Goal: Task Accomplishment & Management: Complete application form

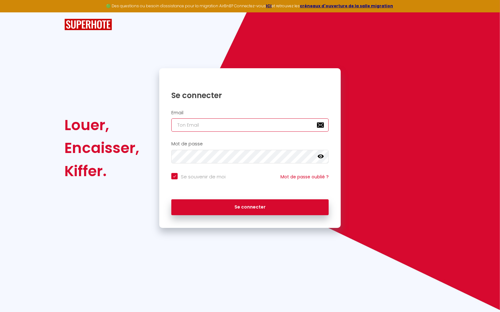
click at [237, 126] on input "email" at bounding box center [250, 124] width 158 height 13
type input "[EMAIL_ADDRESS][DOMAIN_NAME]"
checkbox input "true"
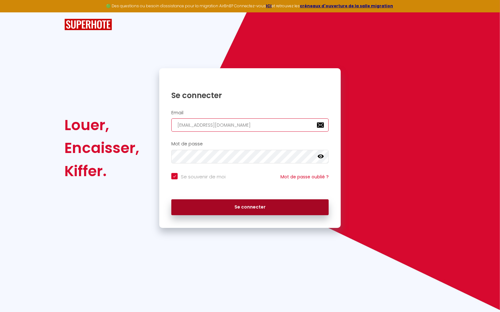
type input "[EMAIL_ADDRESS][DOMAIN_NAME]"
click at [235, 203] on button "Se connecter" at bounding box center [250, 207] width 158 height 16
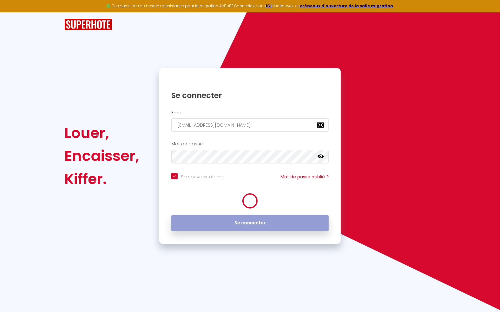
checkbox input "true"
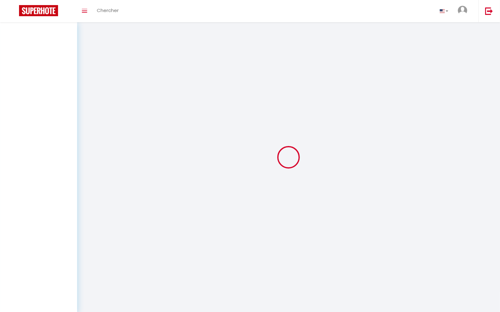
select select
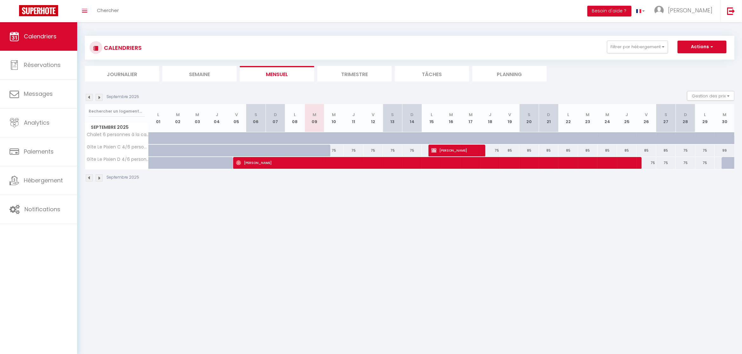
click at [448, 151] on span "[PERSON_NAME]" at bounding box center [453, 150] width 45 height 12
select select "OK"
select select "0"
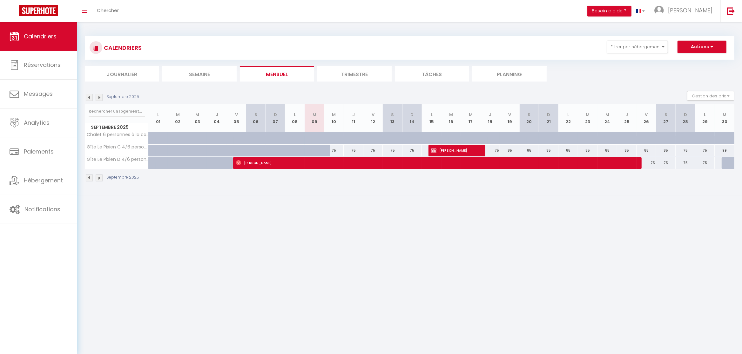
select select "1"
select select
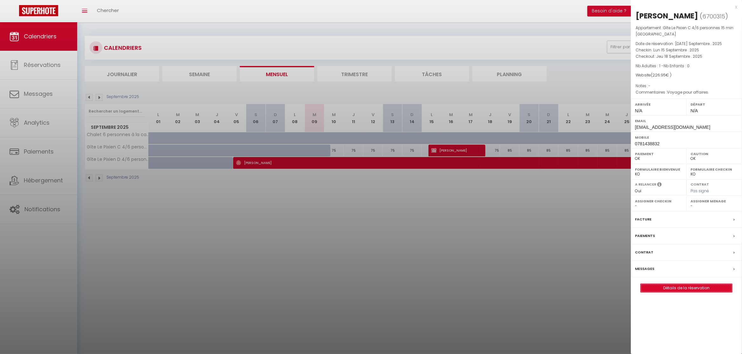
click at [500, 290] on link "Détails de la réservation" at bounding box center [685, 288] width 91 height 8
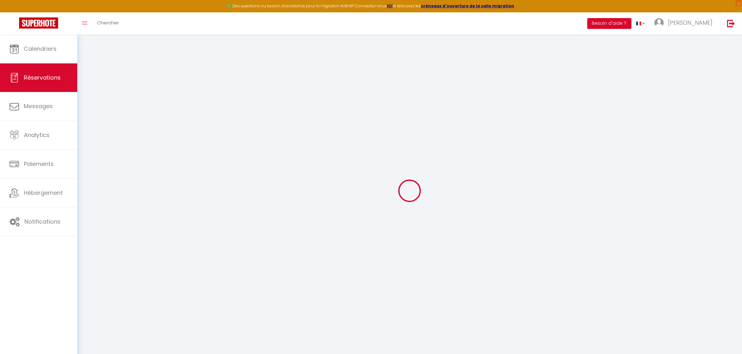
type input "[PERSON_NAME]"
type input "[EMAIL_ADDRESS][DOMAIN_NAME]"
type input "0781438832"
type input "30260"
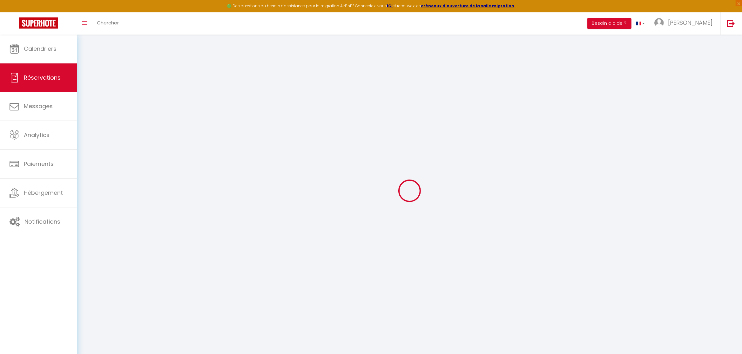
type input "[STREET_ADDRESS]"
type input "Sardan"
select select "FR"
select select "48543"
select select "1"
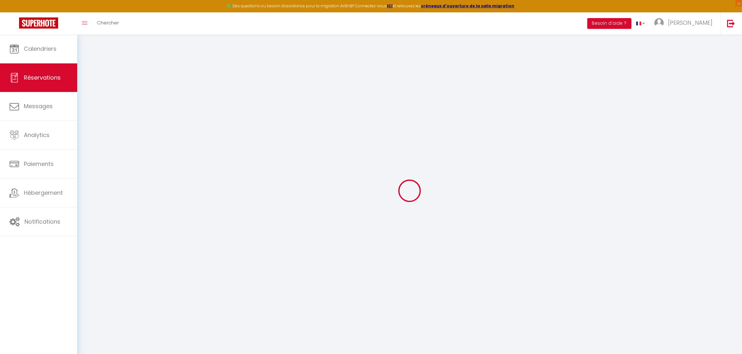
type input "Lun 15 Septembre 2025"
select select
type input "Jeu 18 Septembre 2025"
select select
type input "1"
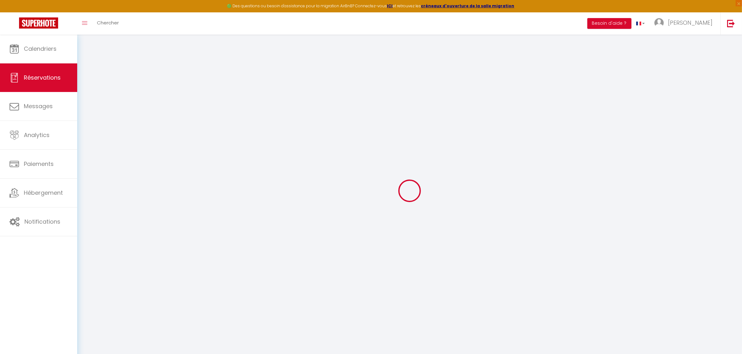
select select "12"
select select "15"
type input "225"
checkbox input "false"
type input "0"
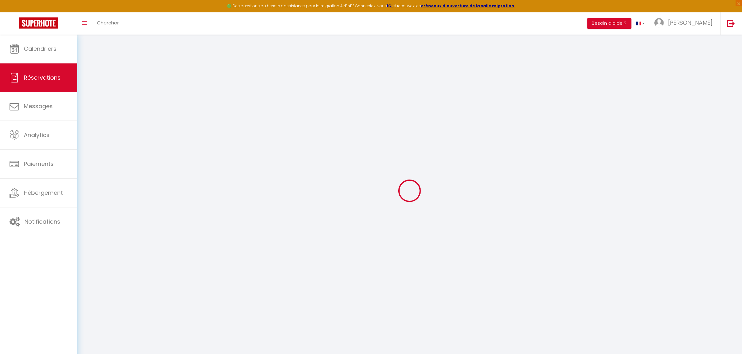
select select "69"
type input "0"
select select
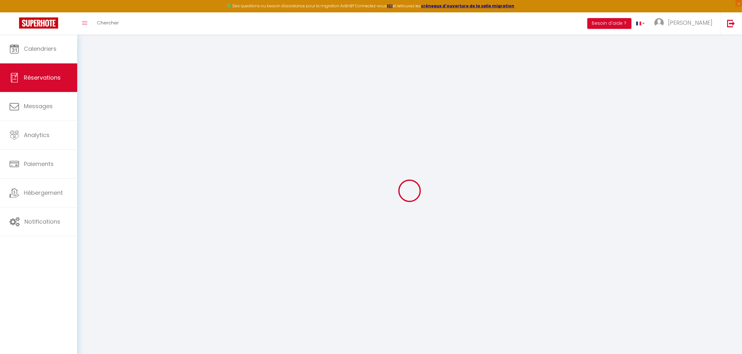
select select
checkbox input "false"
select select
checkbox input "false"
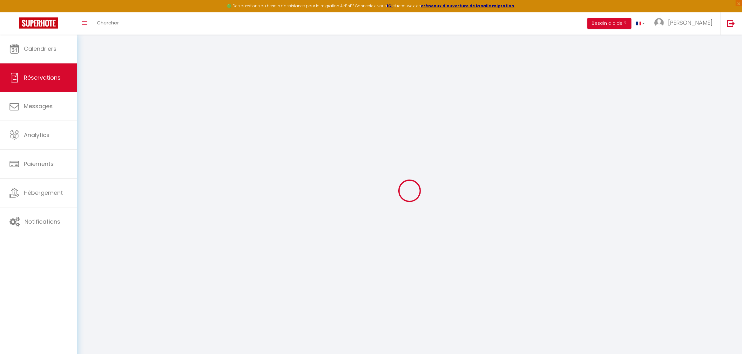
select select
checkbox input "false"
select select
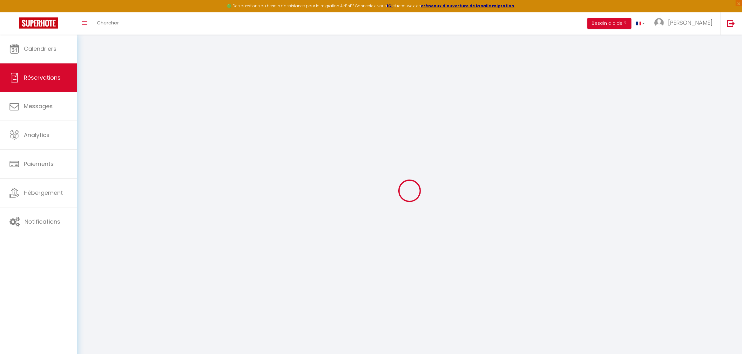
checkbox input "false"
type textarea "Voyage pour affaires."
type input "1.95"
select select
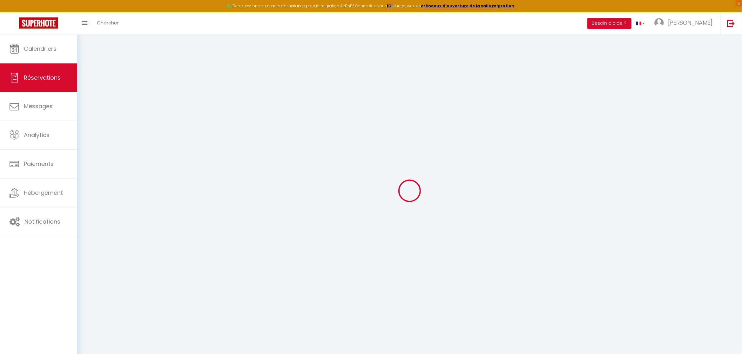
checkbox input "false"
select select
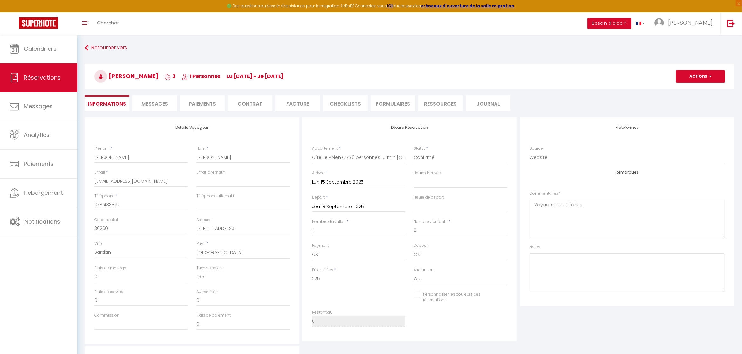
click at [157, 99] on li "Messages" at bounding box center [154, 104] width 44 height 16
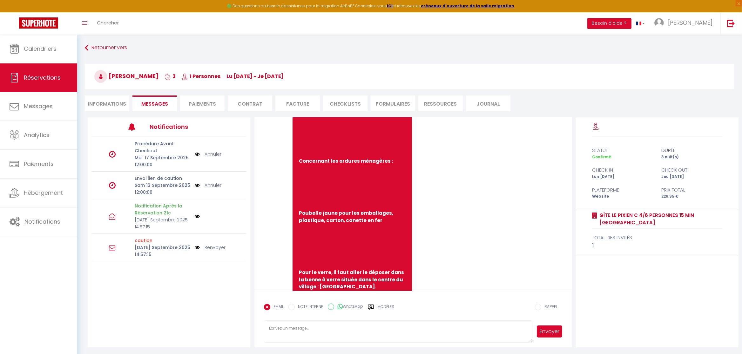
scroll to position [667, 0]
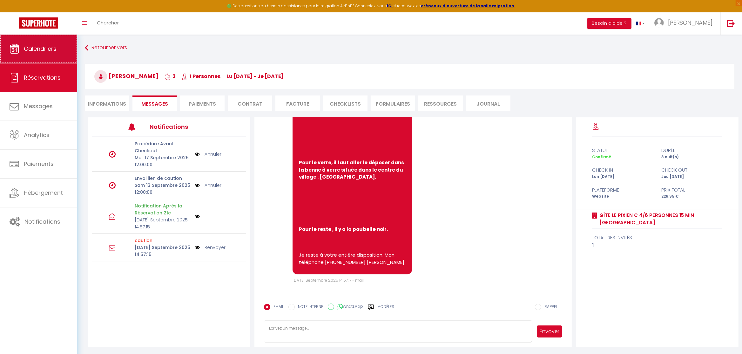
click at [32, 46] on span "Calendriers" at bounding box center [40, 49] width 33 height 8
